Goal: Information Seeking & Learning: Learn about a topic

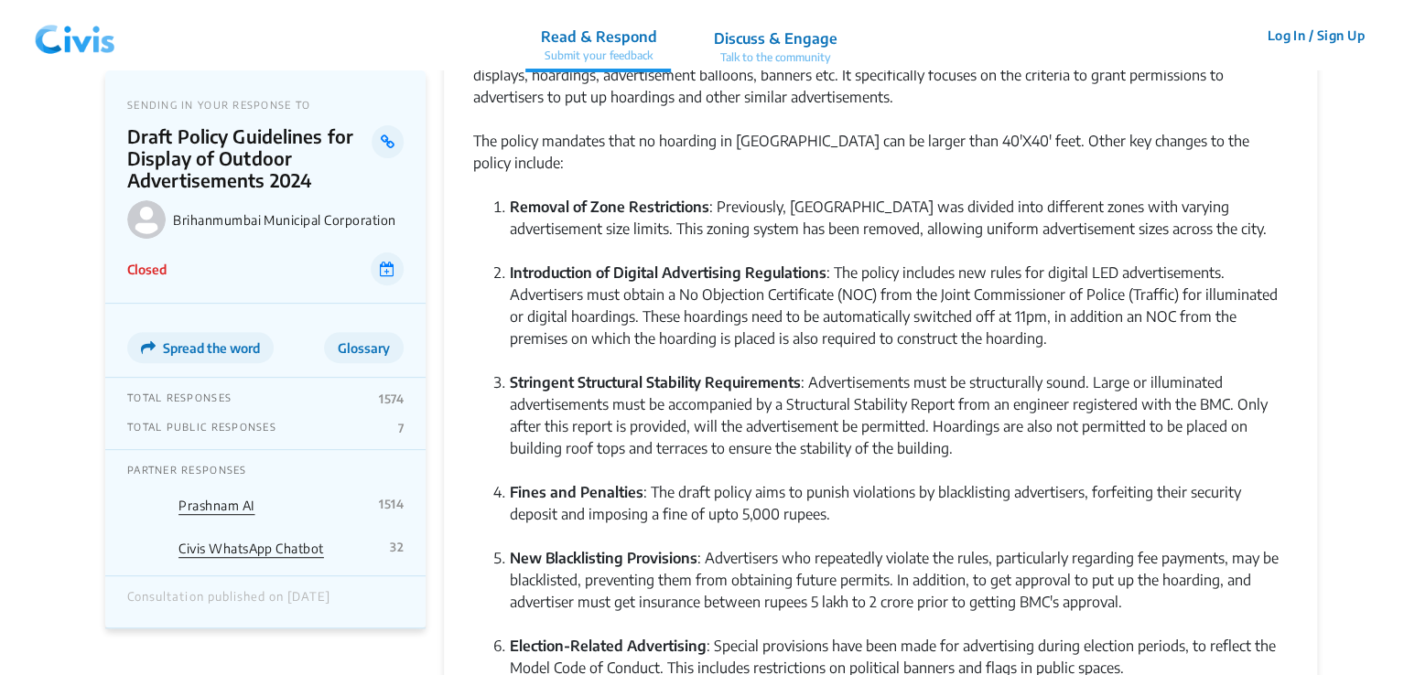
scroll to position [182, 0]
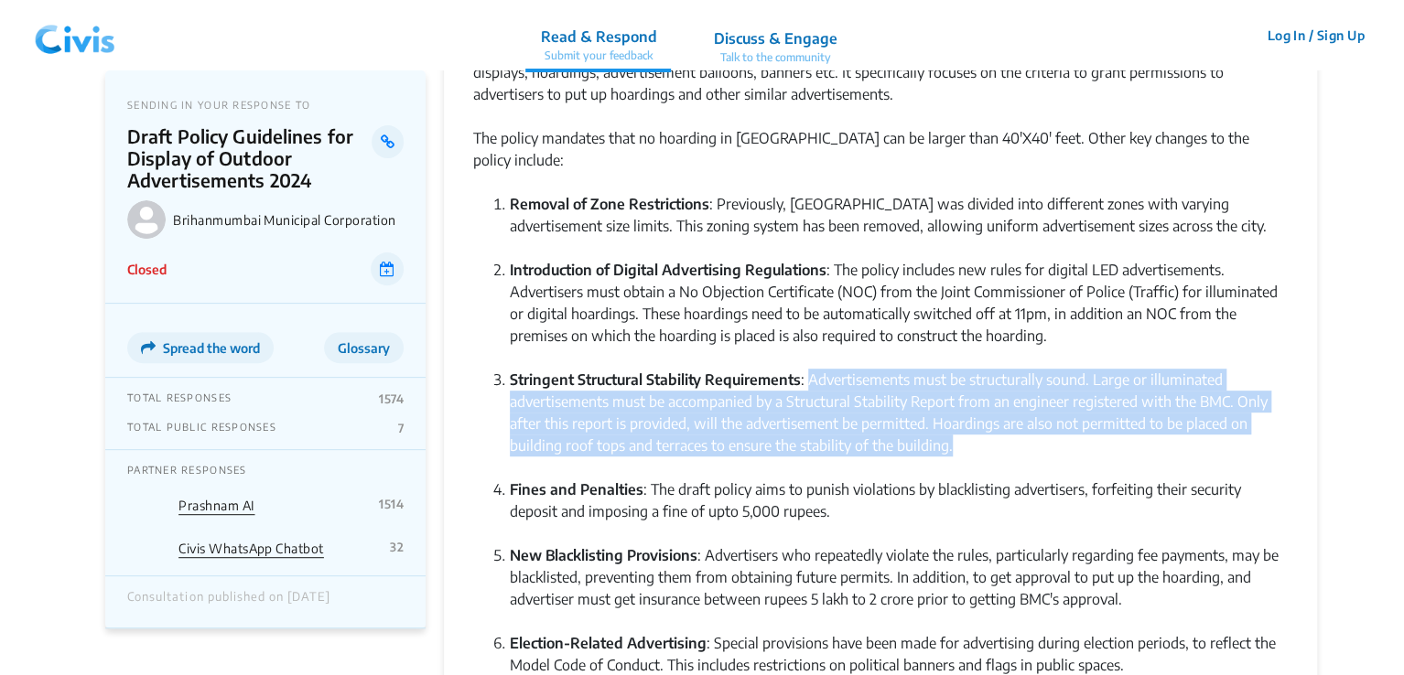
drag, startPoint x: 813, startPoint y: 361, endPoint x: 952, endPoint y: 418, distance: 150.2
click at [952, 418] on li "Stringent Structural Stability Requirements : Advertisements must be structural…" at bounding box center [899, 424] width 778 height 110
copy li "Advertisements must be structurally sound. Large or illuminated advertisements …"
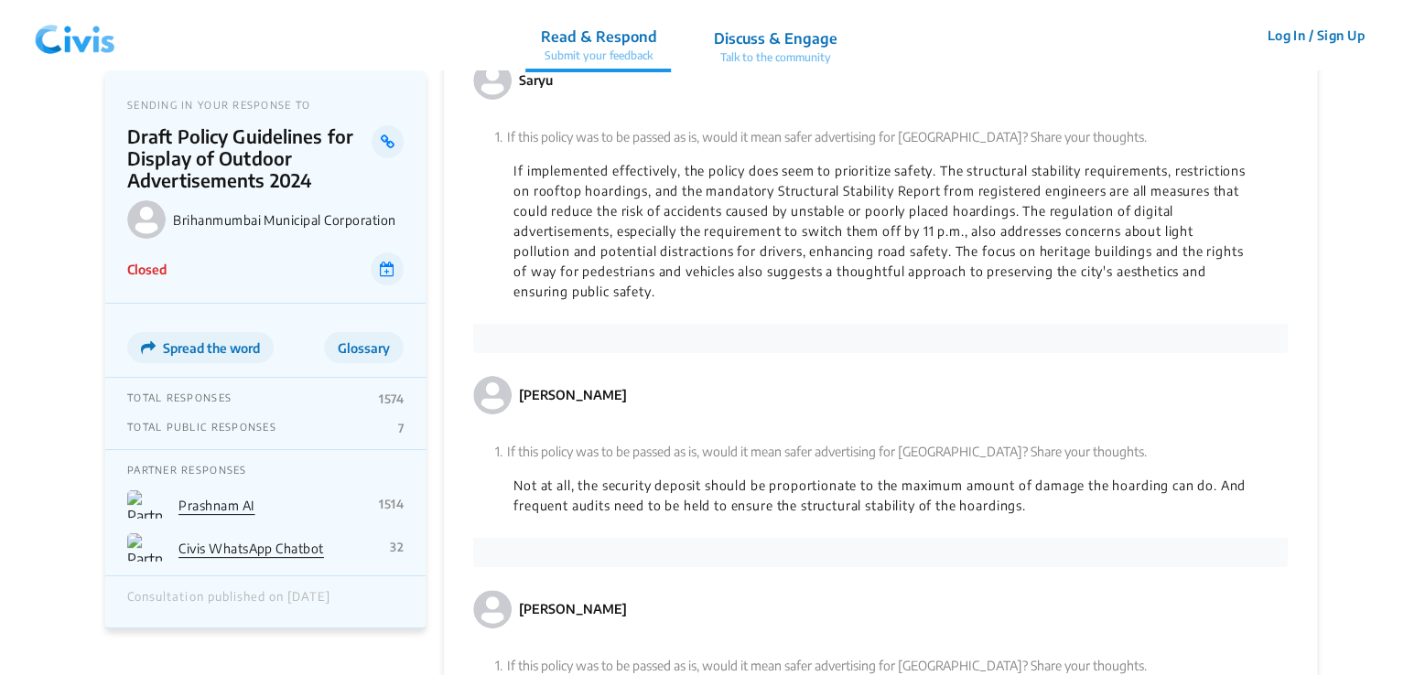
scroll to position [4377, 0]
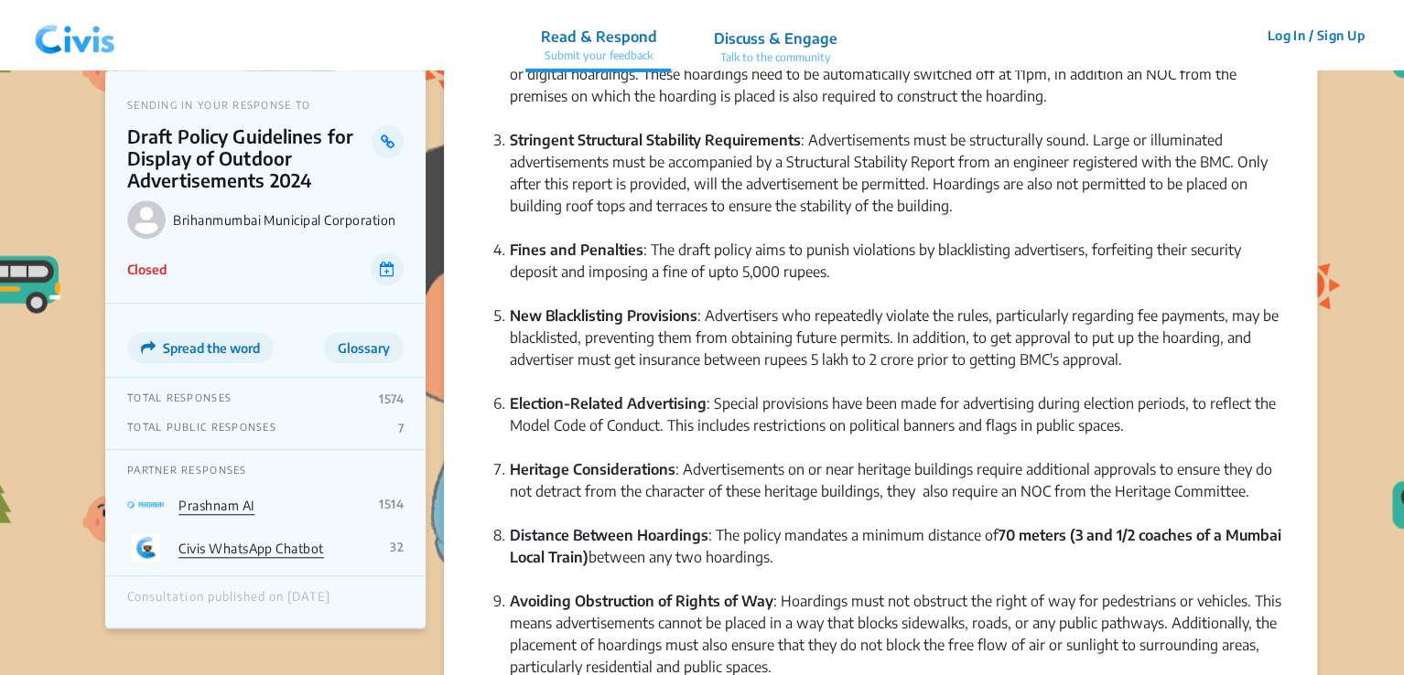
scroll to position [421, 0]
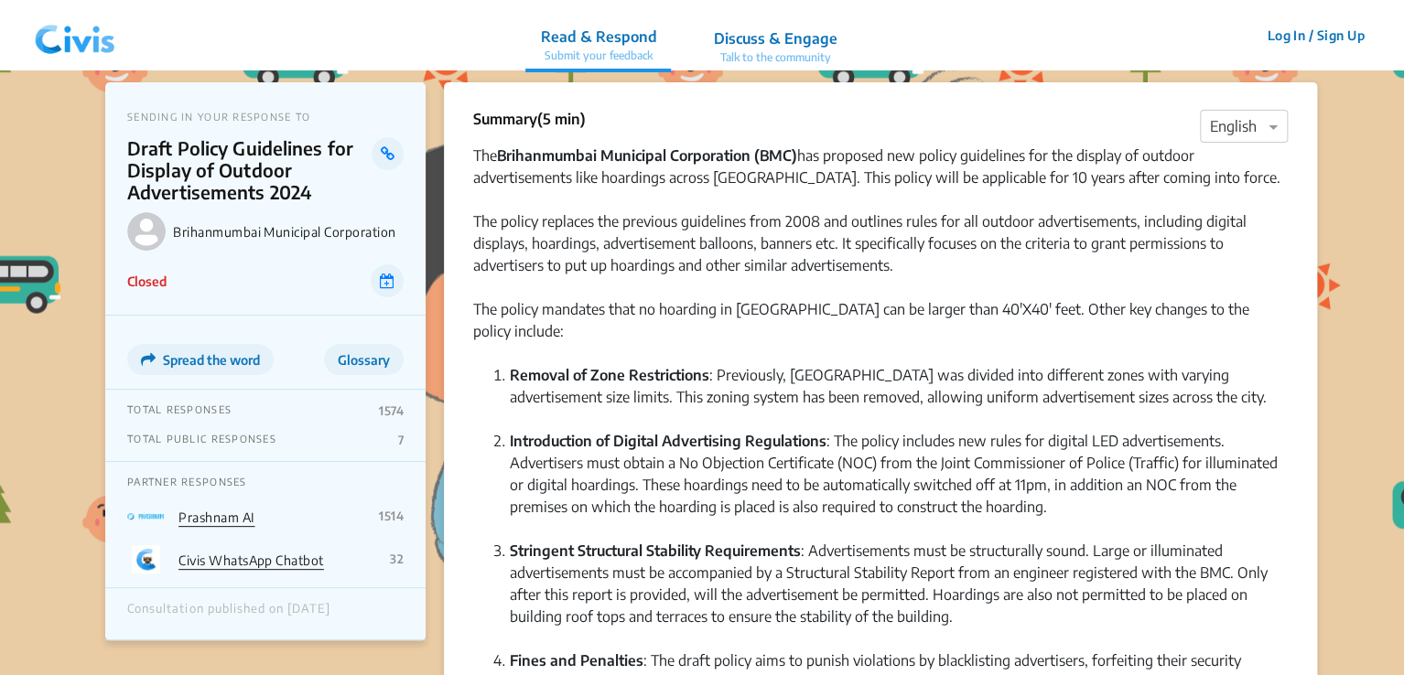
scroll to position [13, 0]
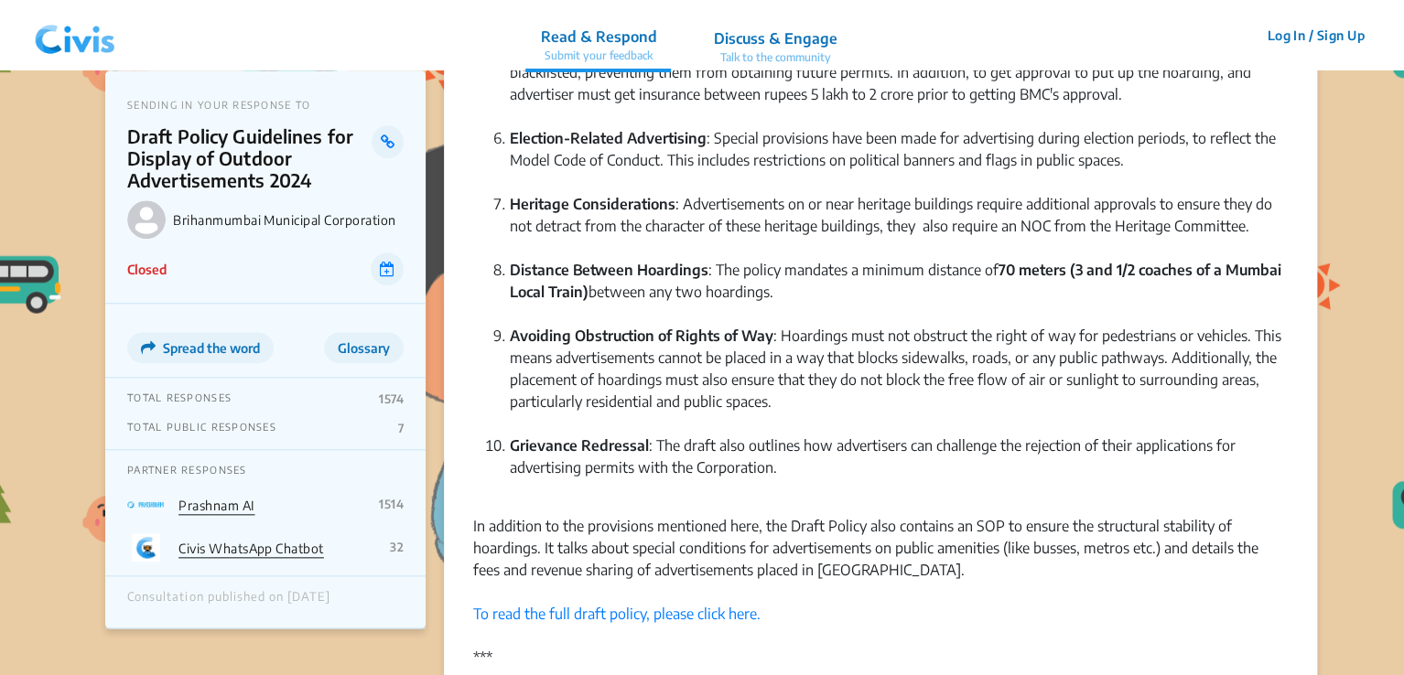
scroll to position [688, 0]
